Goal: Navigation & Orientation: Find specific page/section

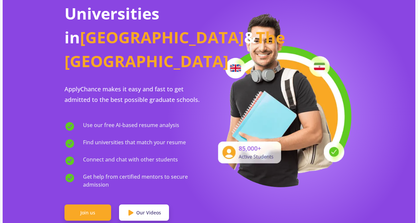
scroll to position [99, 0]
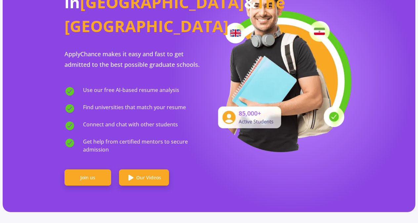
click at [136, 170] on link "Our Videos" at bounding box center [144, 178] width 50 height 17
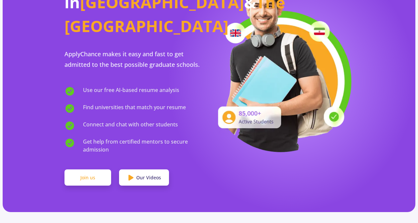
click at [99, 170] on link "Join us" at bounding box center [88, 178] width 47 height 17
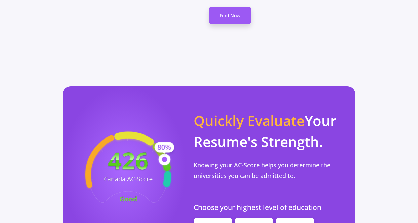
scroll to position [596, 0]
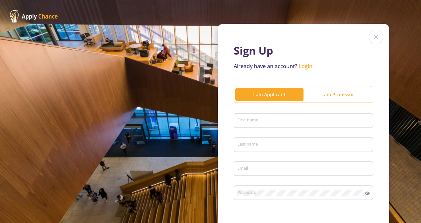
click at [372, 33] on img at bounding box center [376, 37] width 15 height 15
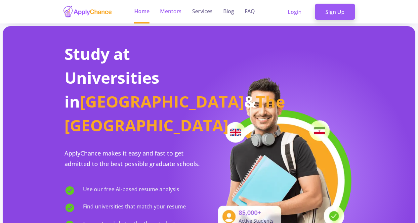
click at [177, 15] on link "Mentors" at bounding box center [171, 12] width 22 height 24
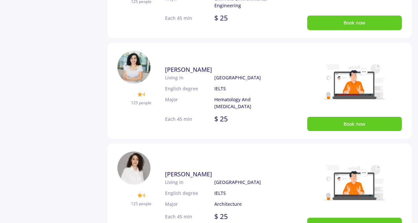
scroll to position [331, 0]
